Goal: Find specific page/section: Find specific page/section

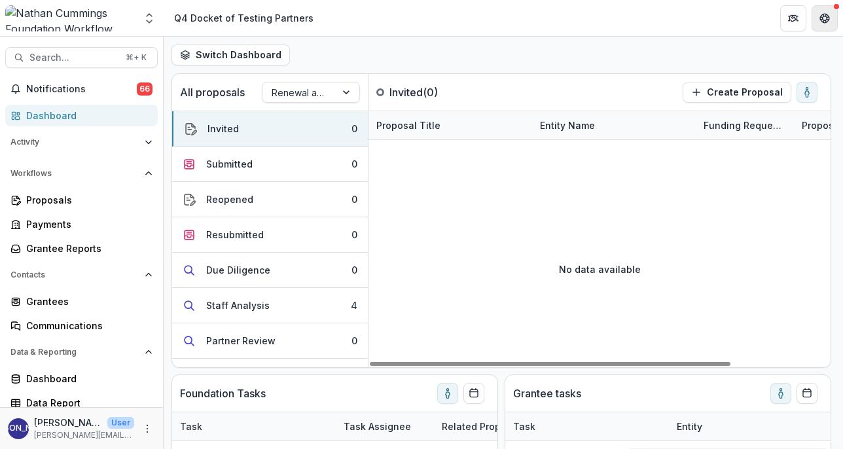
click at [829, 22] on icon "Get Help" at bounding box center [825, 18] width 10 height 10
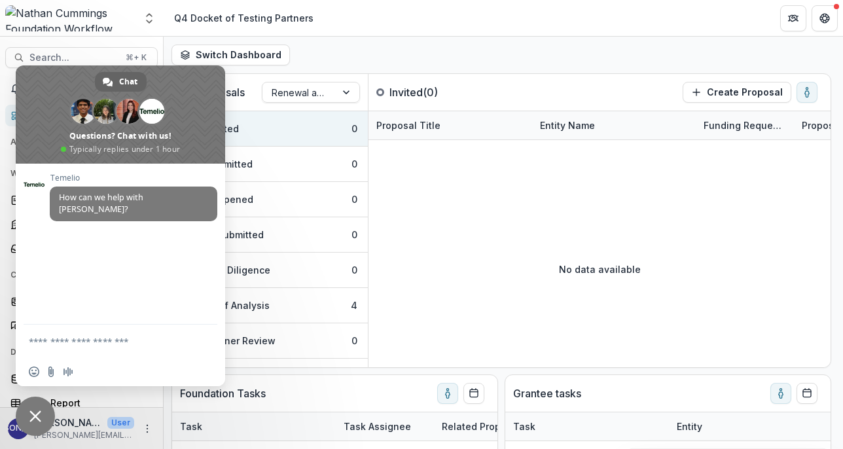
click at [450, 48] on div "Switch Dashboard Q4 Docket of Testing Partners Default" at bounding box center [503, 55] width 679 height 37
click at [48, 410] on span "Close chat" at bounding box center [35, 416] width 39 height 39
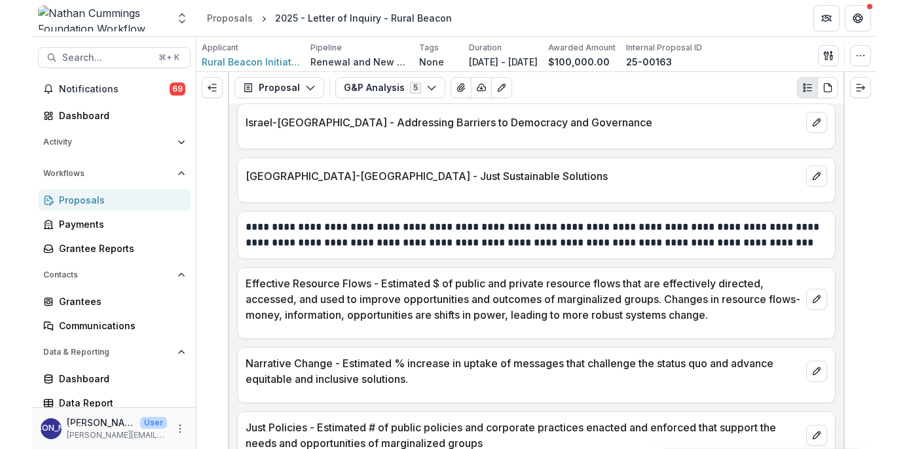
scroll to position [2618, 0]
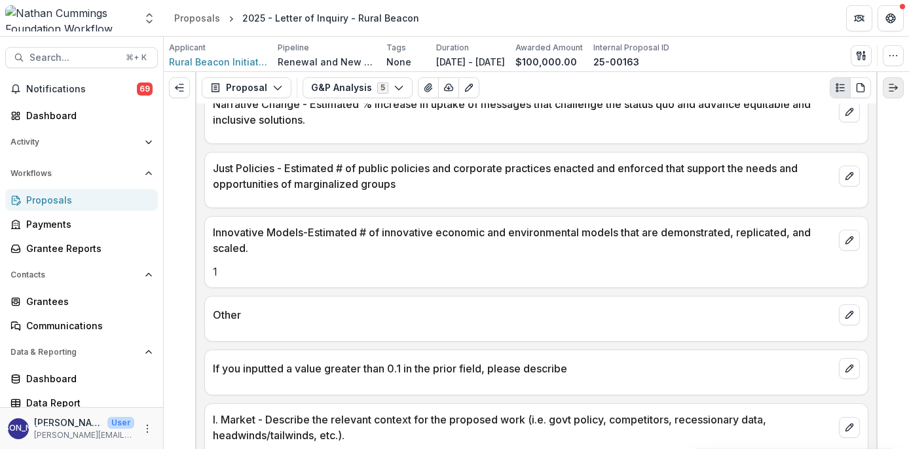
click at [842, 93] on button "Expand right" at bounding box center [892, 87] width 21 height 21
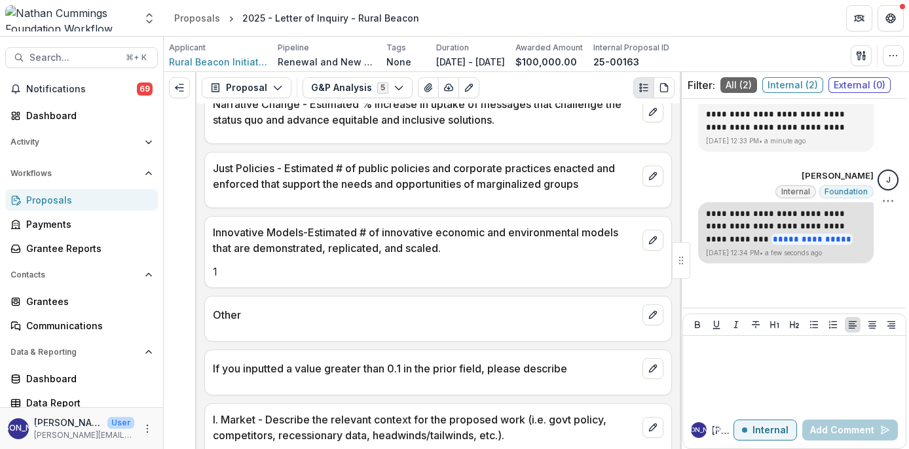
scroll to position [0, 0]
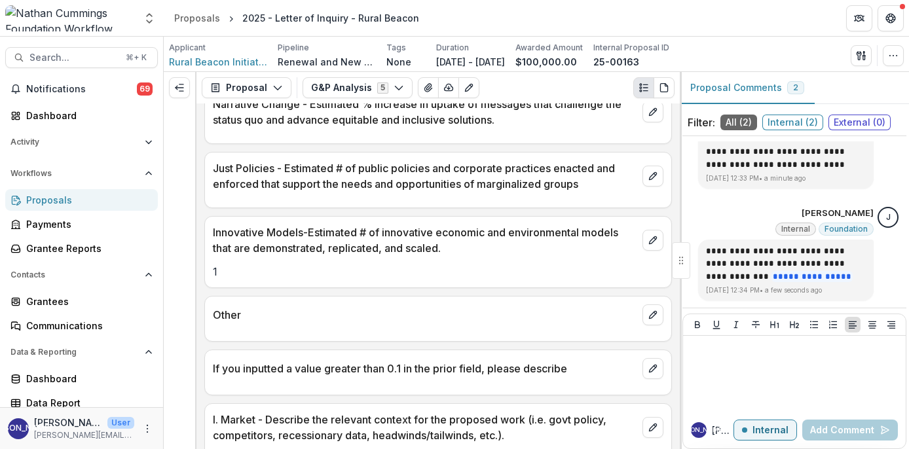
click at [742, 84] on button "Proposal Comments 2" at bounding box center [746, 88] width 135 height 32
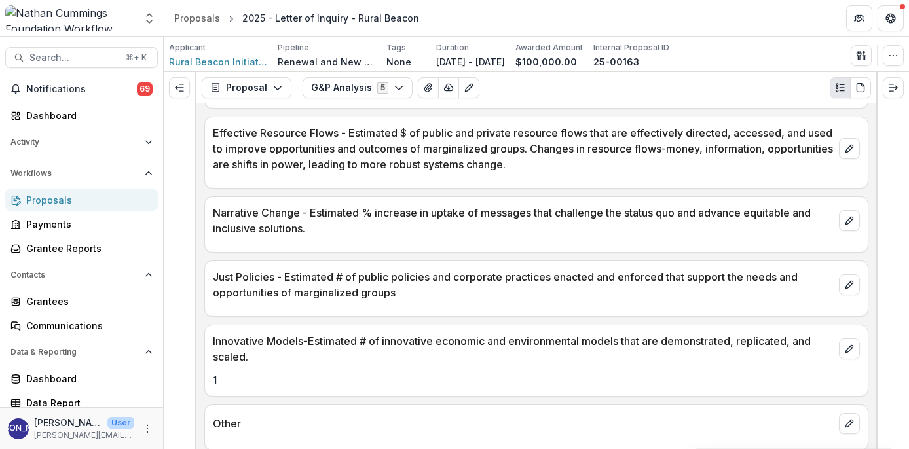
scroll to position [2507, 0]
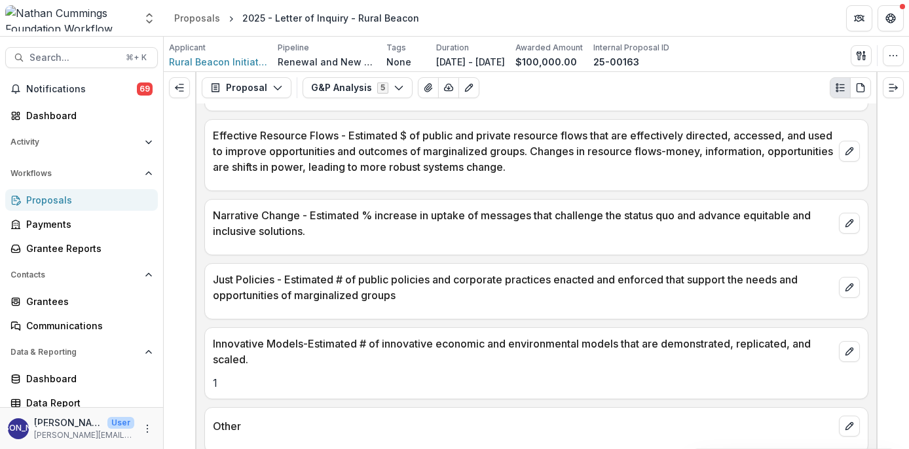
drag, startPoint x: 683, startPoint y: 261, endPoint x: 842, endPoint y: 1, distance: 304.7
